Goal: Task Accomplishment & Management: Use online tool/utility

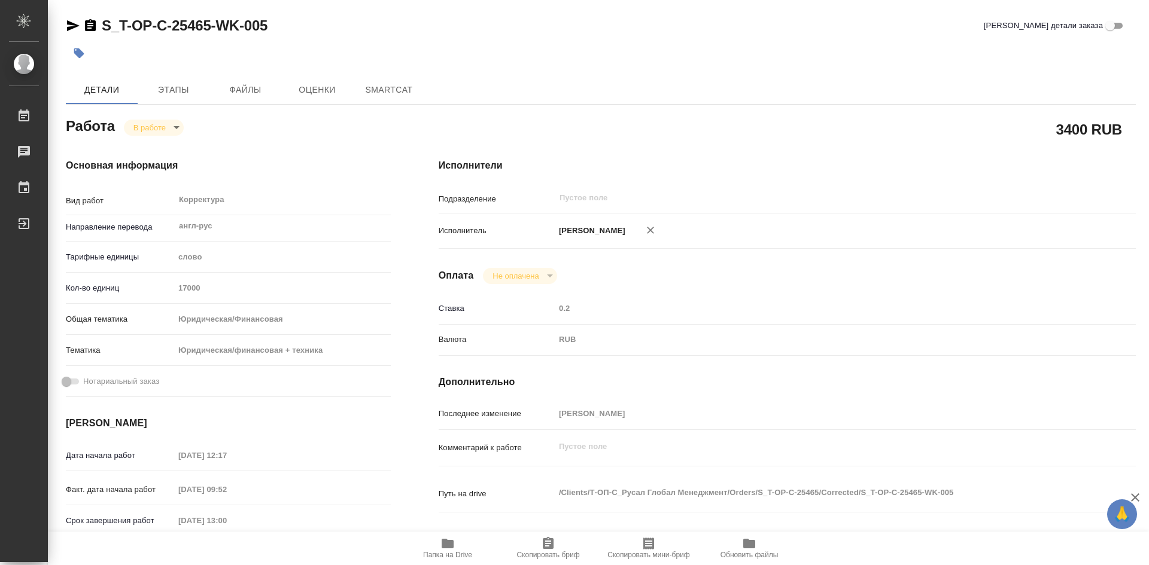
type textarea "x"
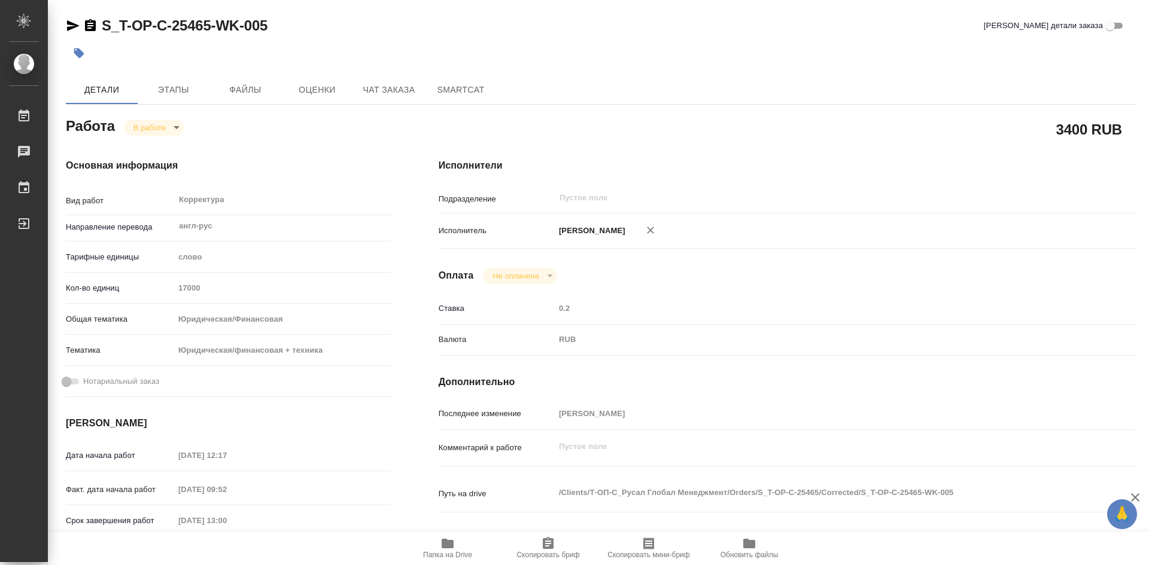
type textarea "x"
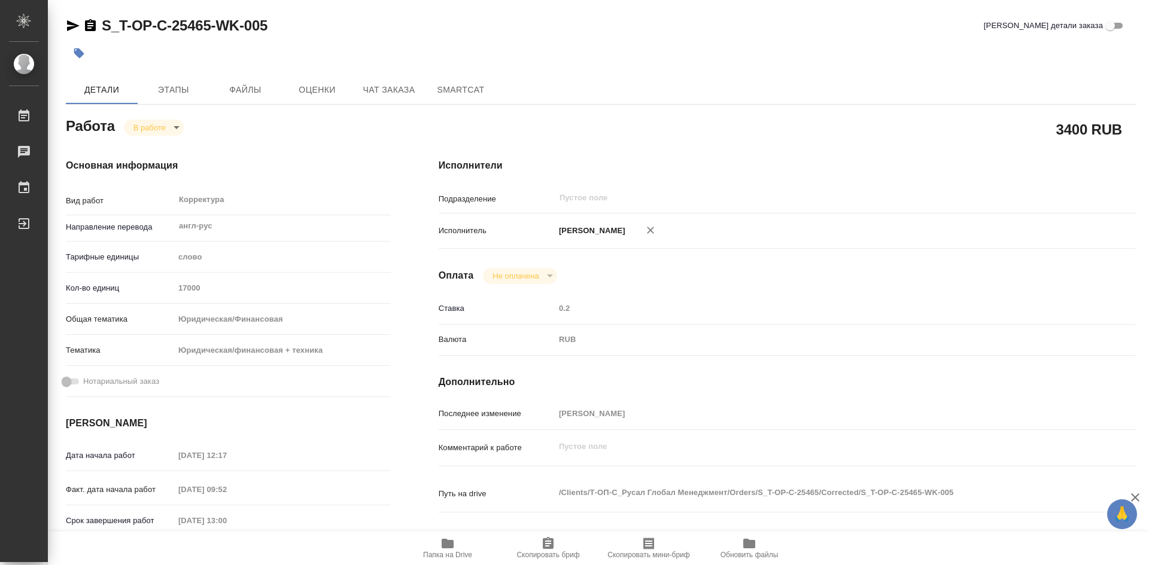
scroll to position [60, 0]
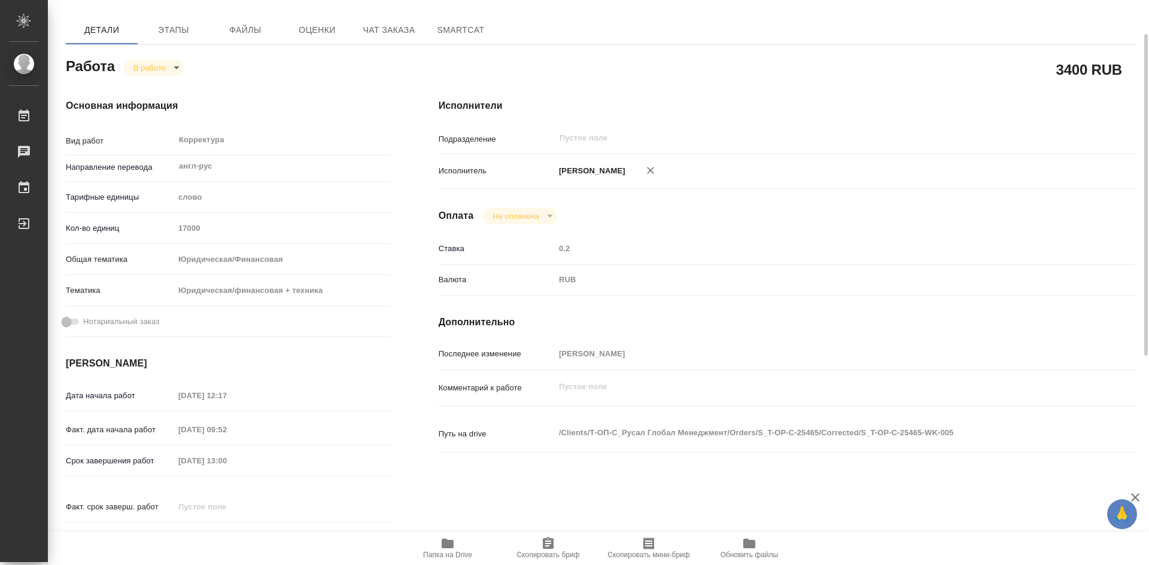
type textarea "x"
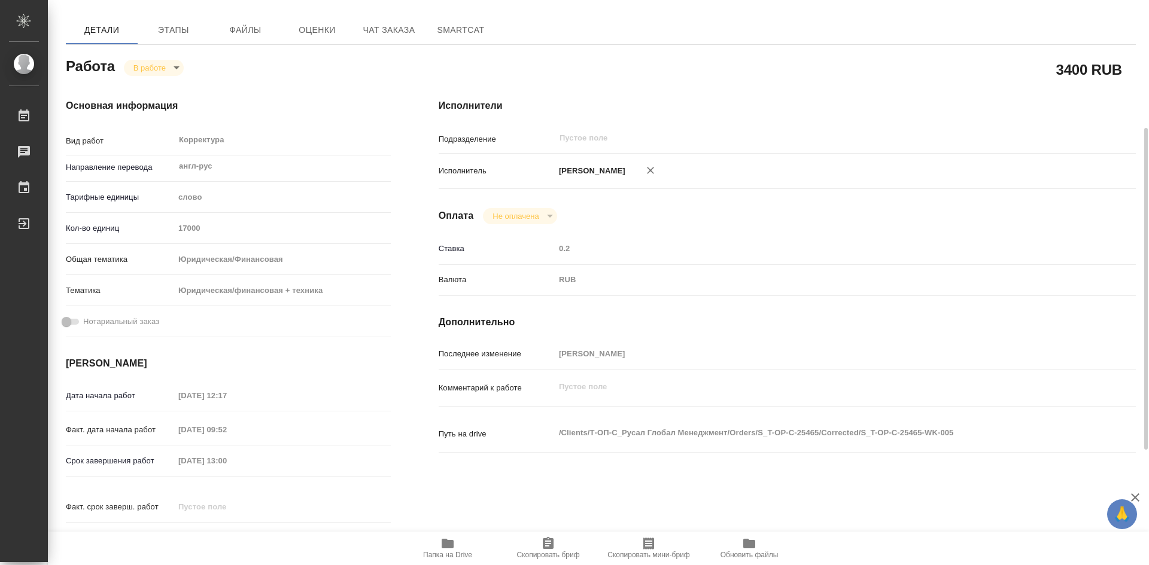
type textarea "x"
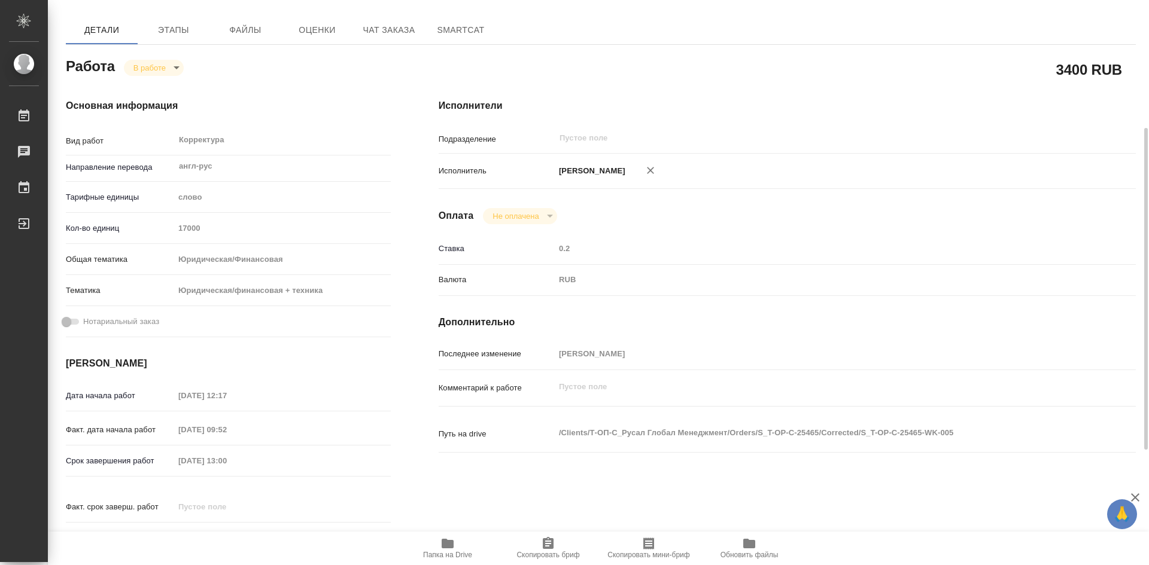
scroll to position [120, 0]
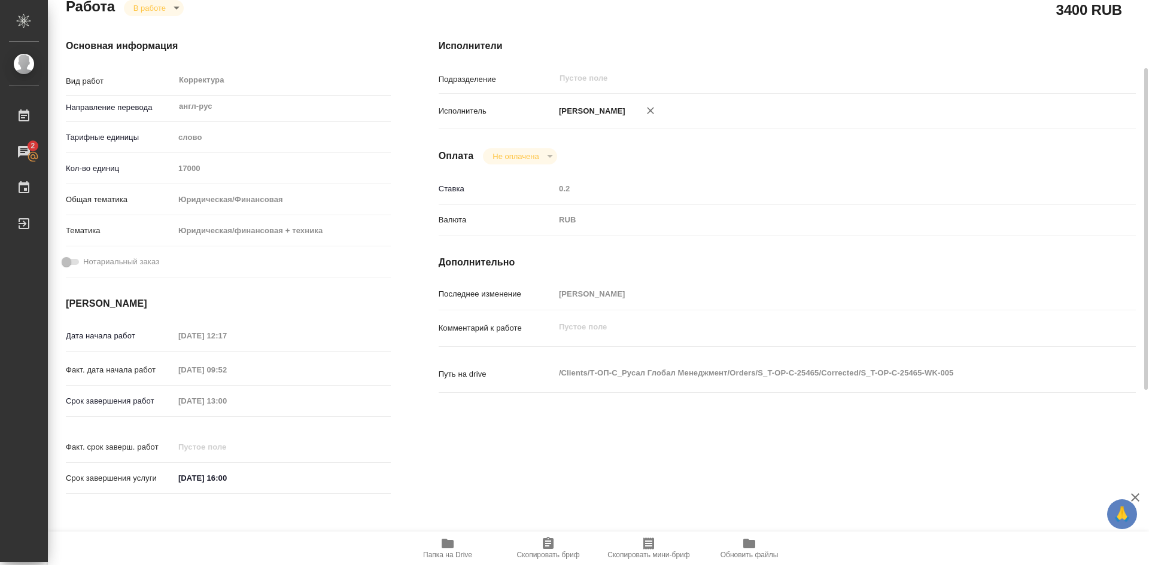
click at [553, 541] on icon "button" at bounding box center [548, 543] width 11 height 12
